Goal: Information Seeking & Learning: Learn about a topic

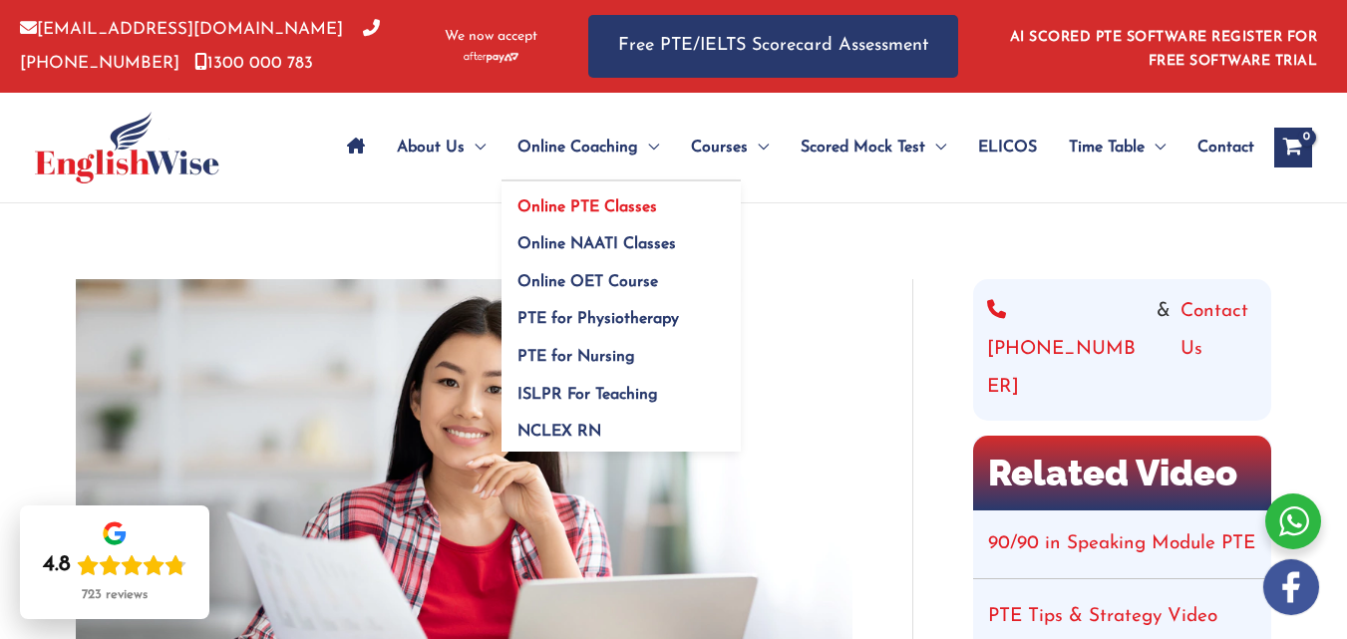
click at [603, 201] on span "Online PTE Classes" at bounding box center [587, 207] width 140 height 16
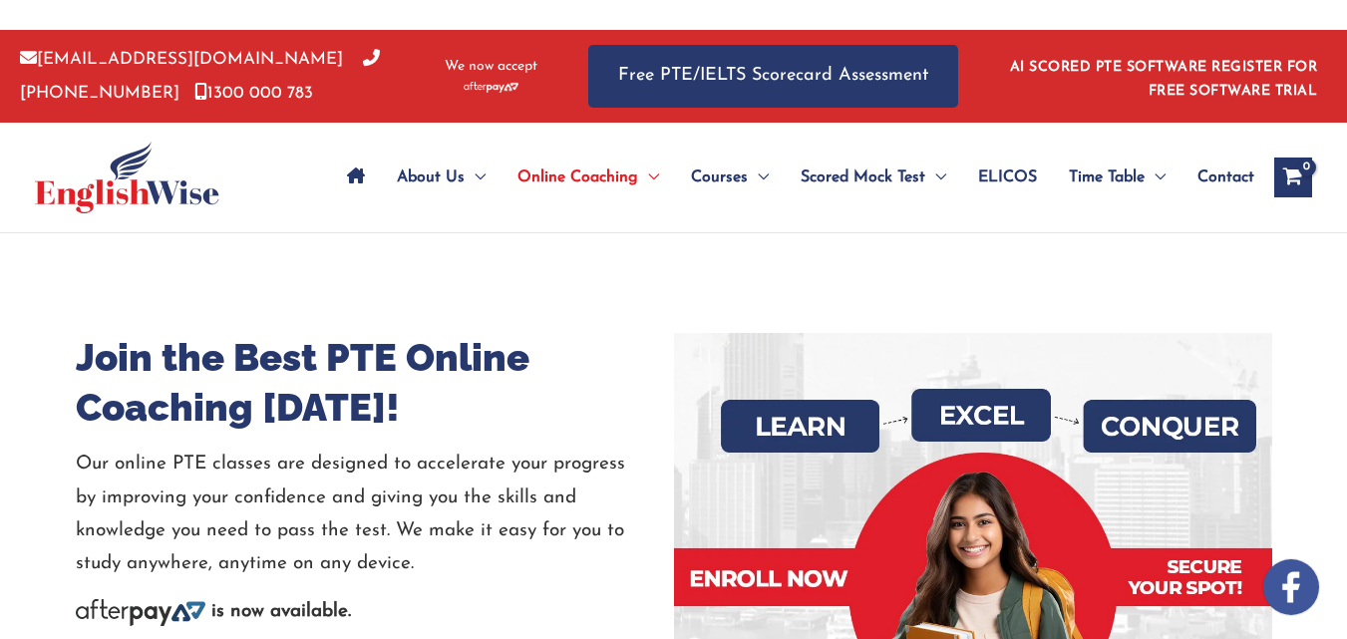
click at [746, 258] on div "Join the Best PTE Online Coaching [DATE]! Our online PTE classes are designed t…" at bounding box center [674, 582] width 1196 height 698
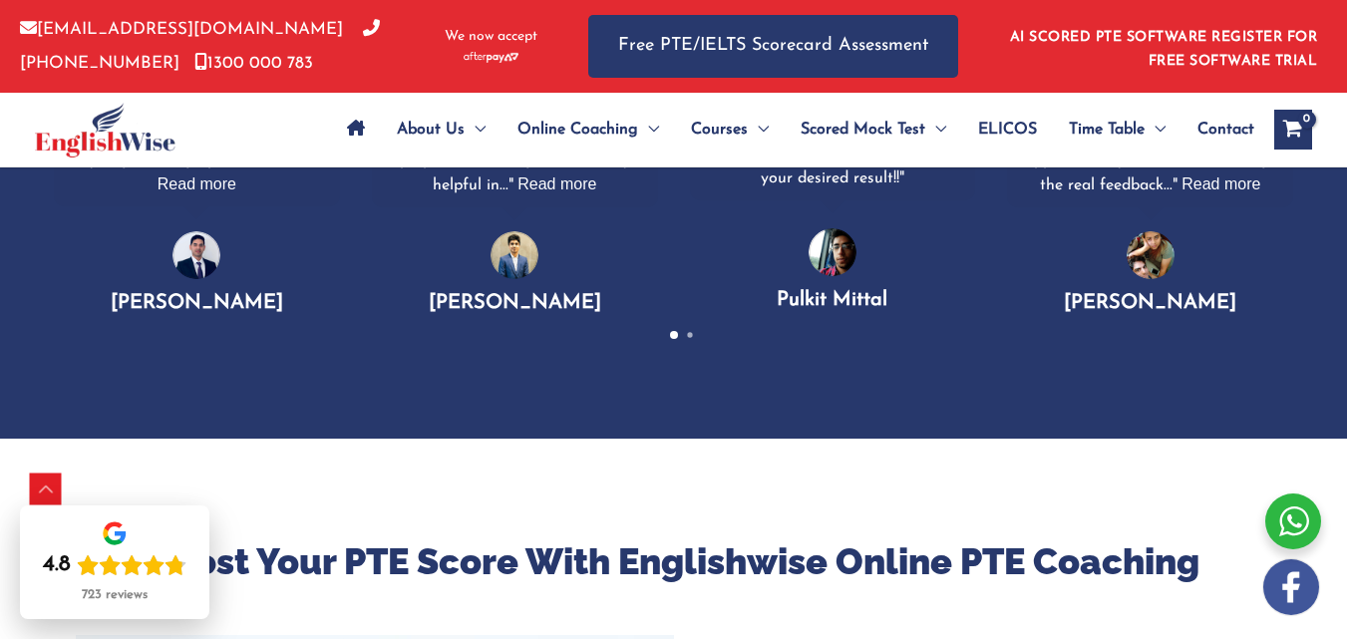
scroll to position [1525, 0]
